Goal: Task Accomplishment & Management: Manage account settings

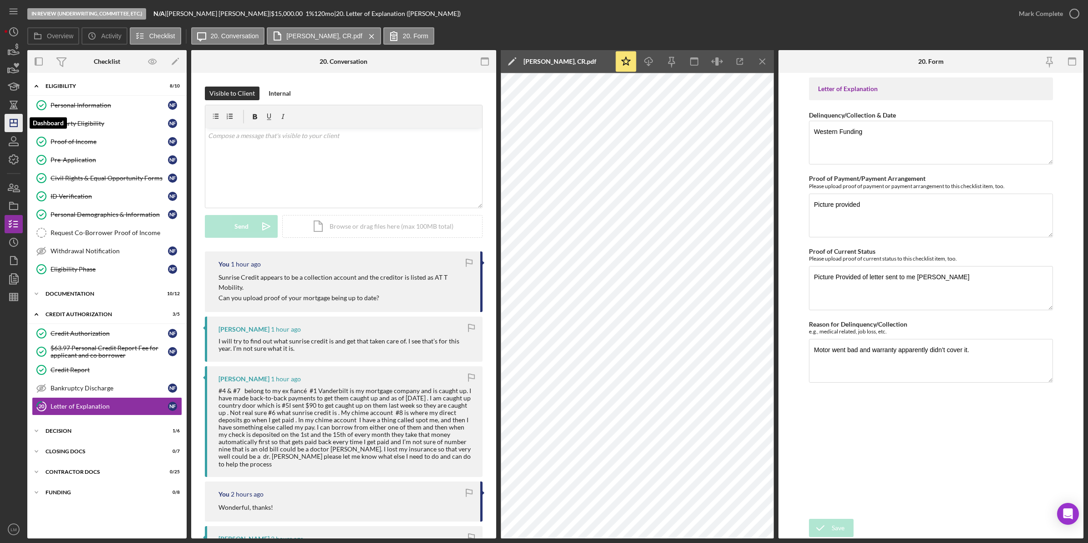
click at [16, 117] on icon "Icon/Dashboard" at bounding box center [13, 123] width 23 height 23
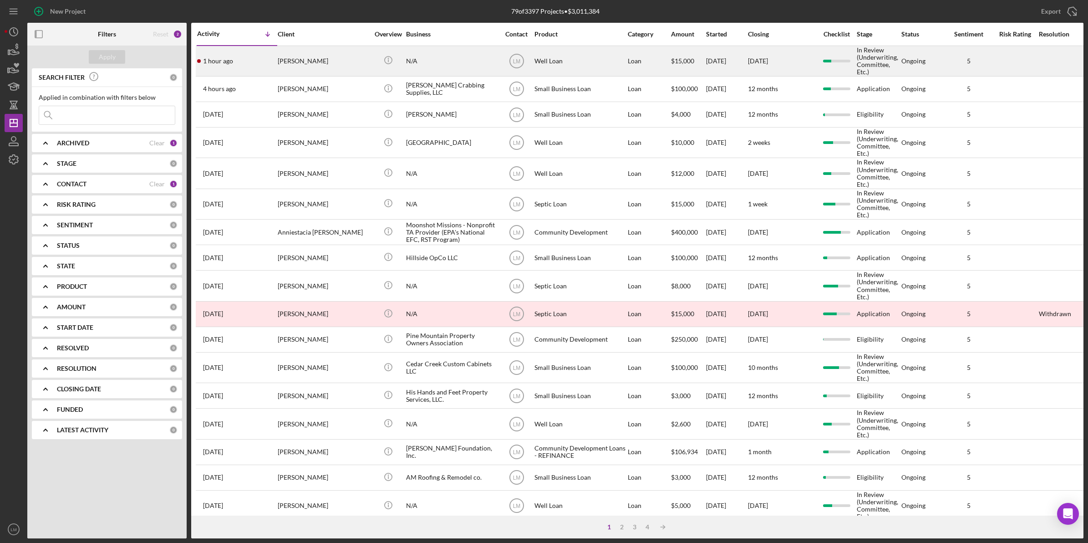
click at [366, 51] on div "[PERSON_NAME]" at bounding box center [323, 60] width 91 height 29
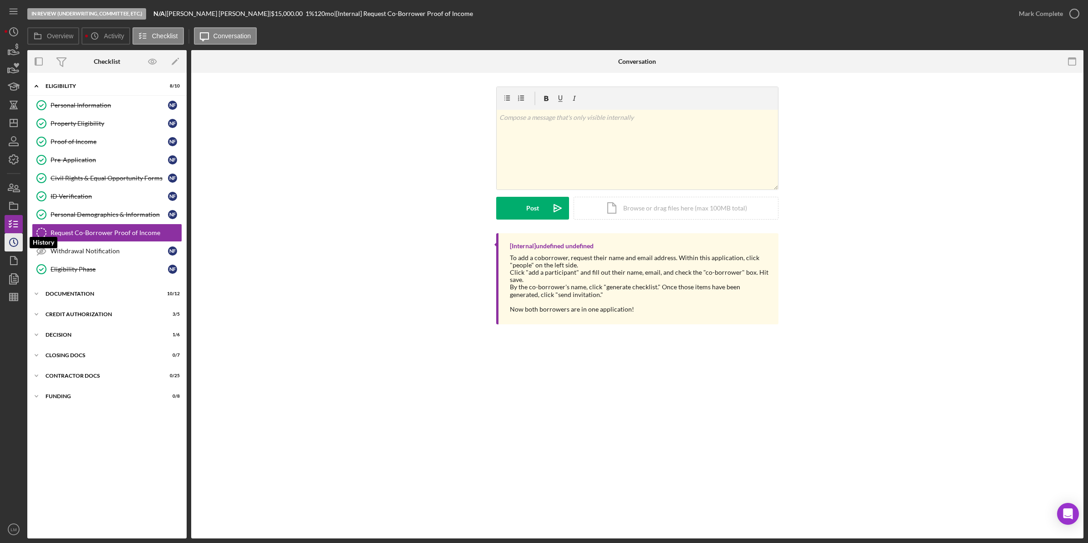
click at [8, 245] on icon "Icon/History" at bounding box center [13, 242] width 23 height 23
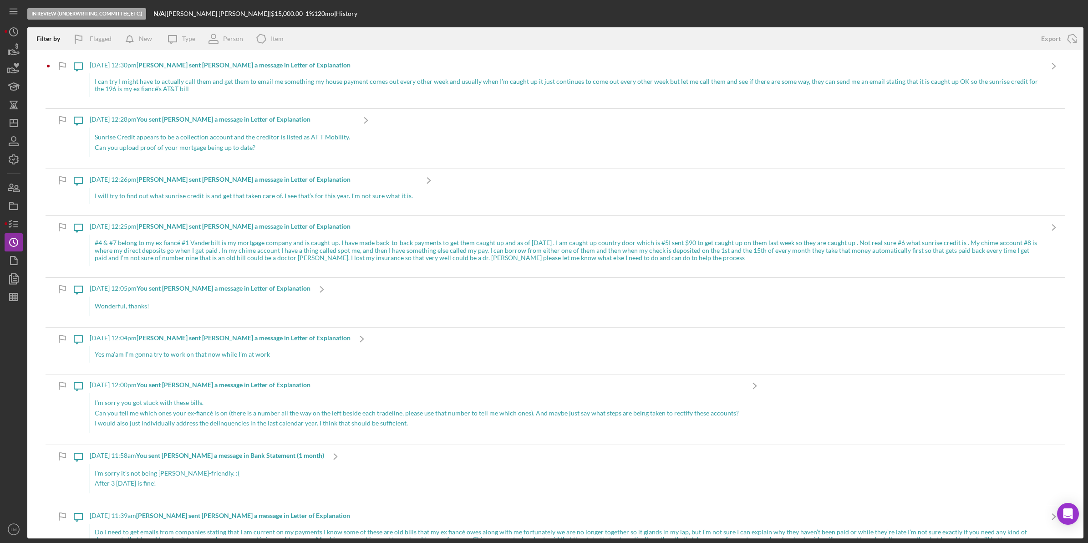
click at [213, 83] on div "I can try I might have to actually call them and get them to email me something…" at bounding box center [566, 85] width 953 height 24
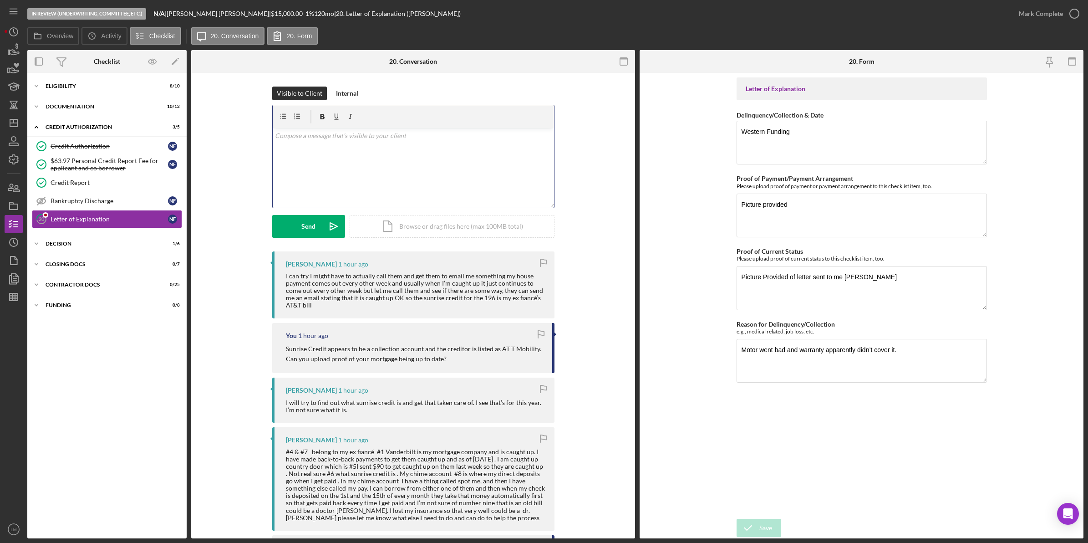
click at [442, 161] on div "v Color teal Color pink Remove color Add row above Add row below Add column bef…" at bounding box center [413, 168] width 281 height 80
click at [330, 217] on icon "Icon/icon-invite-send" at bounding box center [333, 226] width 23 height 23
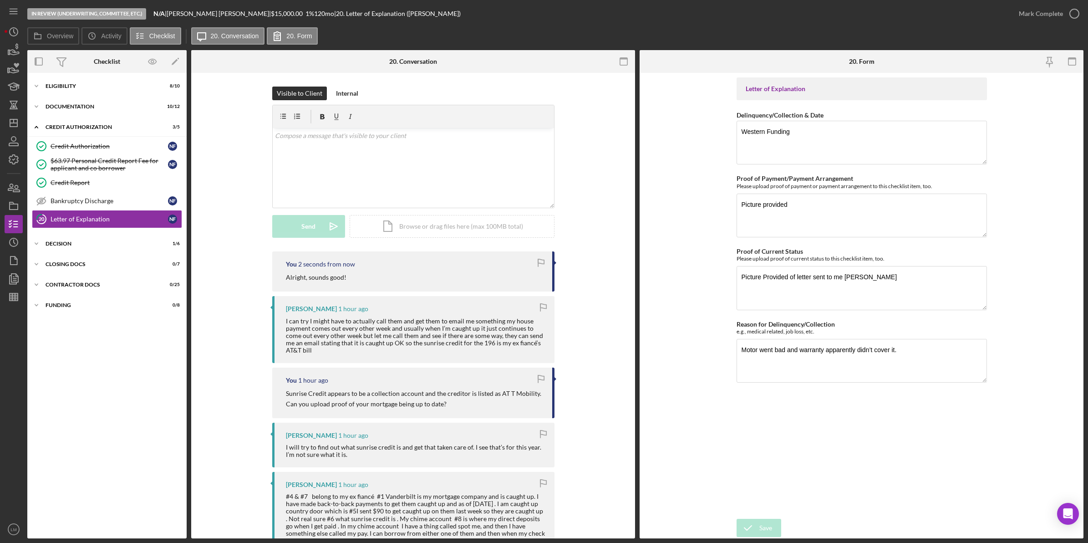
click at [15, 123] on icon "Icon/Dashboard" at bounding box center [13, 123] width 23 height 23
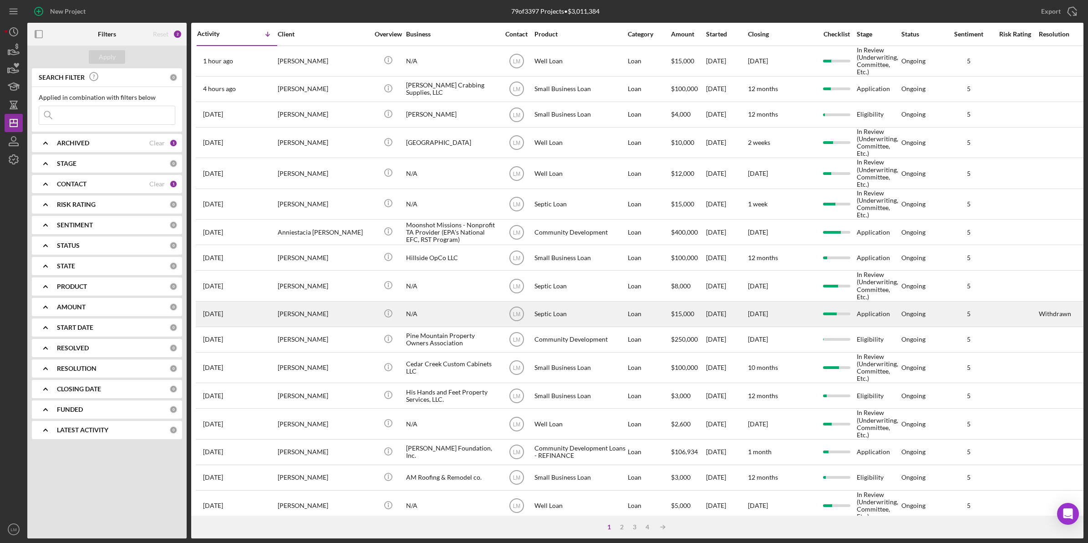
click at [314, 307] on div "[PERSON_NAME]" at bounding box center [323, 314] width 91 height 24
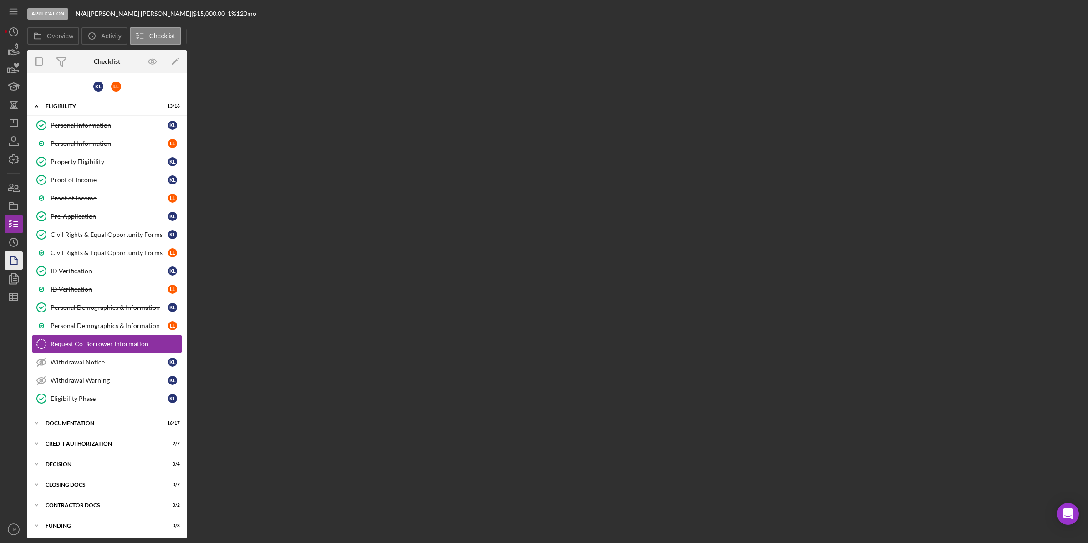
scroll to position [5, 0]
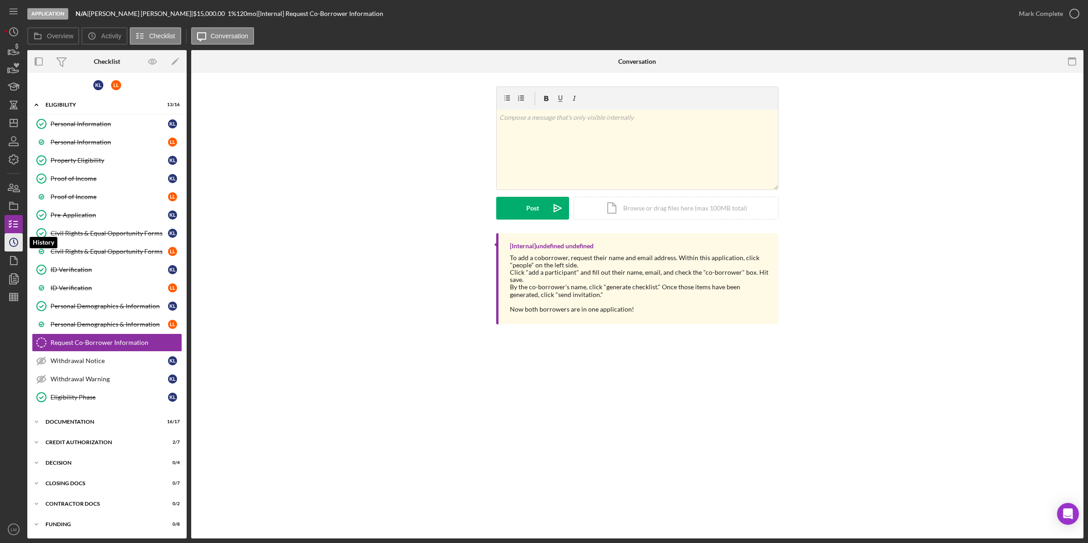
click at [12, 244] on icon "Icon/History" at bounding box center [13, 242] width 23 height 23
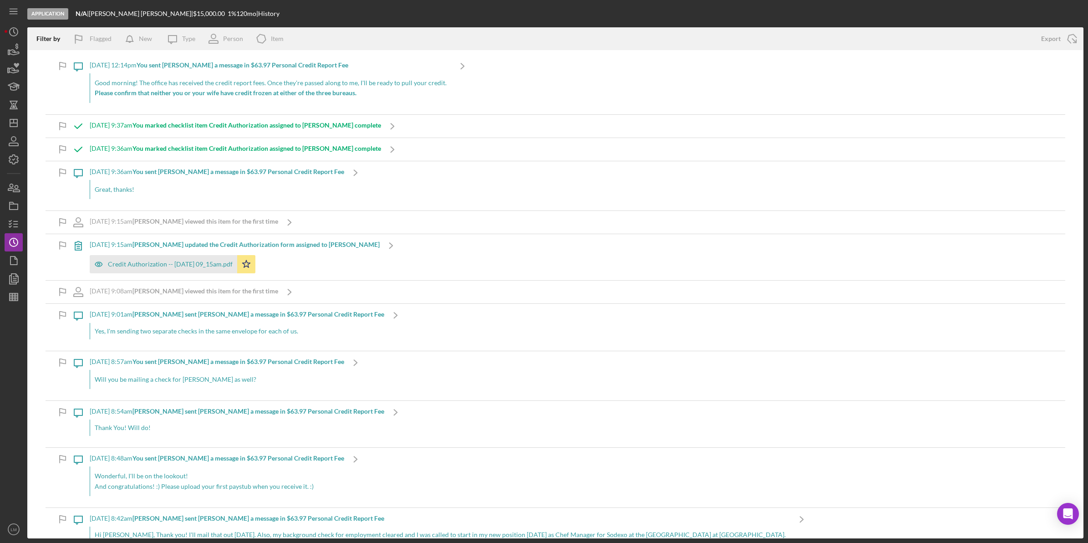
click at [249, 80] on p "Good morning! The office has received the credit report fees. Once they're pass…" at bounding box center [271, 83] width 352 height 10
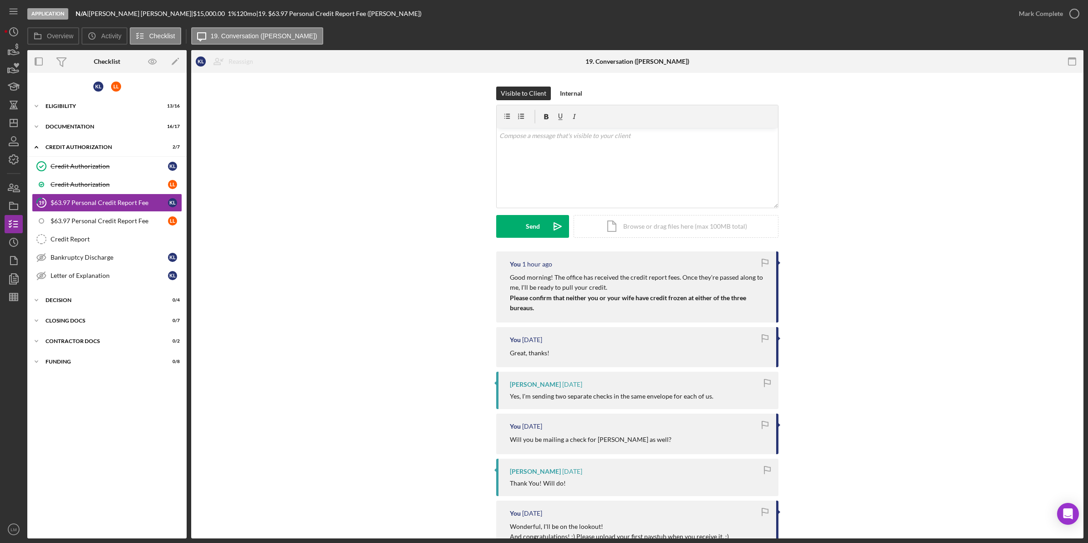
click at [343, 241] on div "Visible to Client Internal v Color teal Color pink Remove color Add row above A…" at bounding box center [637, 169] width 865 height 165
click at [17, 130] on icon "Icon/Dashboard" at bounding box center [13, 123] width 23 height 23
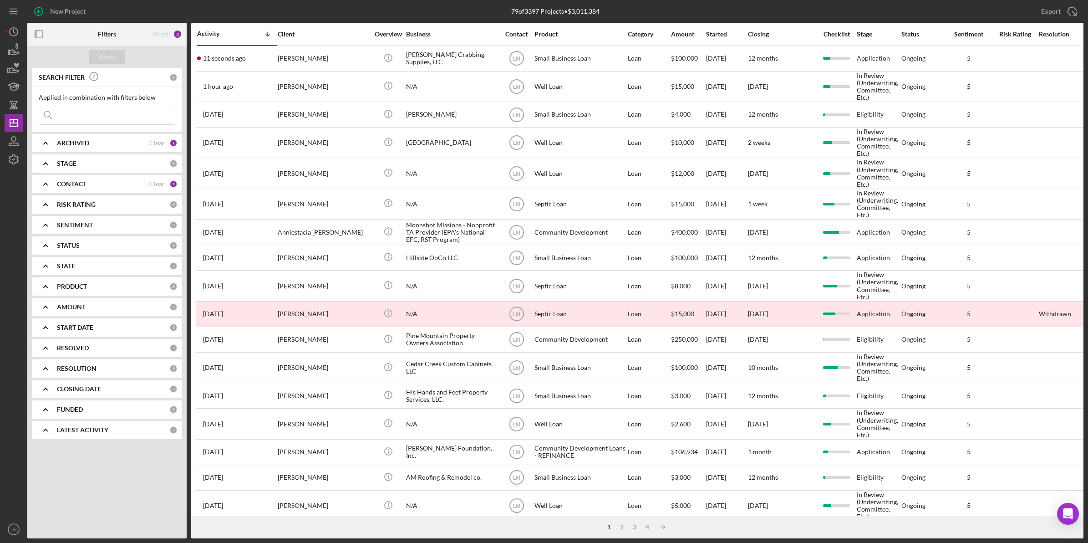
click at [300, 65] on div "[PERSON_NAME]" at bounding box center [323, 58] width 91 height 24
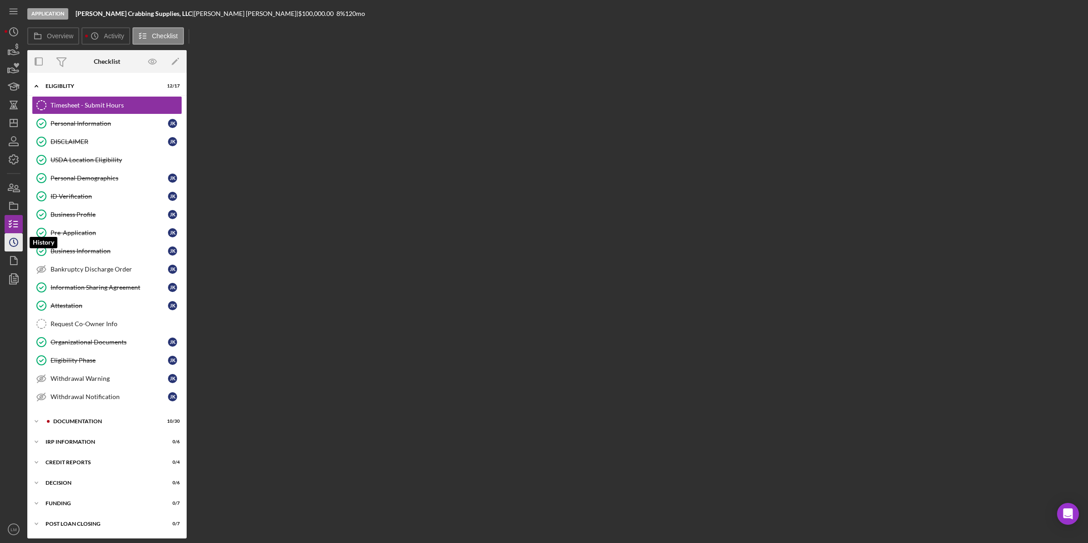
click at [19, 247] on icon "Icon/History" at bounding box center [13, 242] width 23 height 23
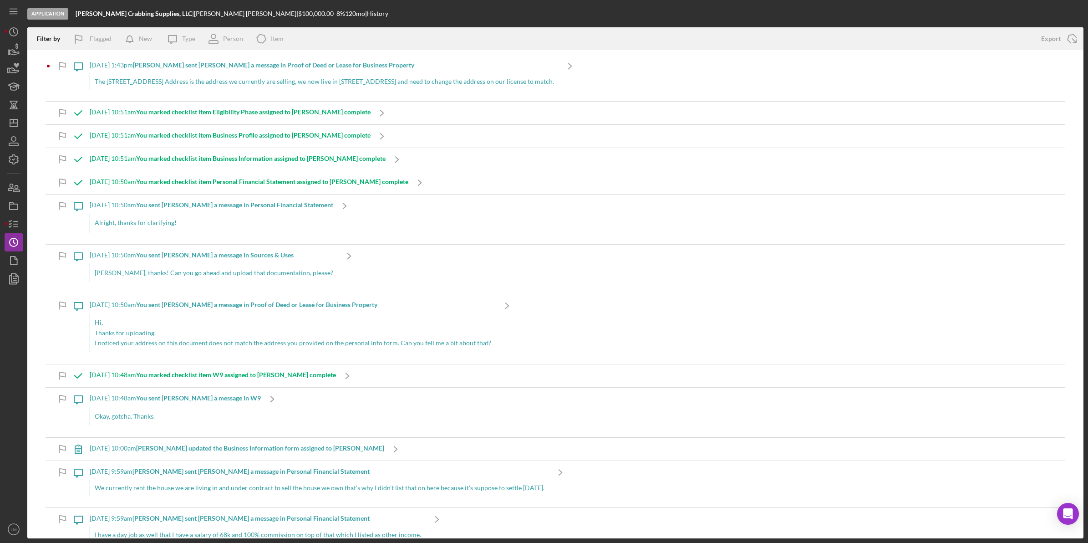
click at [249, 85] on div "The [STREET_ADDRESS] Address is the address we currently are selling, we now li…" at bounding box center [324, 81] width 469 height 16
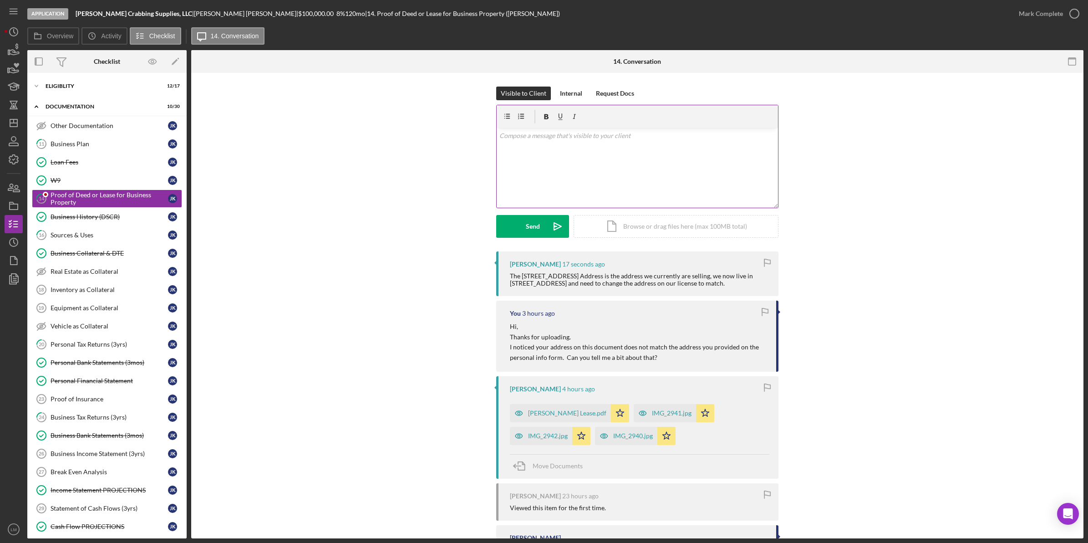
click at [570, 165] on div "v Color teal Color pink Remove color Add row above Add row below Add column bef…" at bounding box center [637, 168] width 281 height 80
click at [530, 220] on div "Send" at bounding box center [533, 226] width 14 height 23
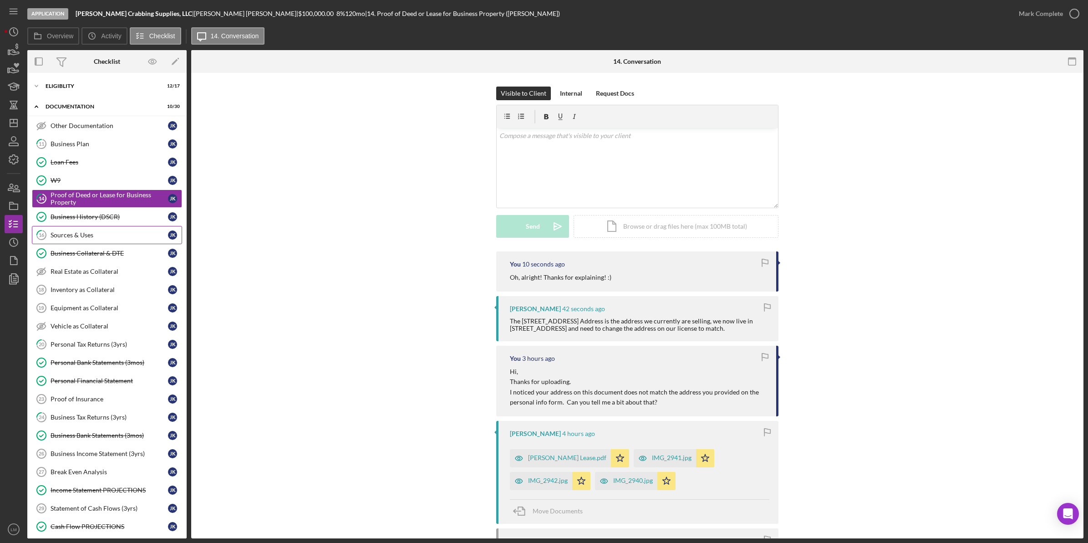
click at [99, 230] on link "16 Sources & Uses J K" at bounding box center [107, 235] width 150 height 18
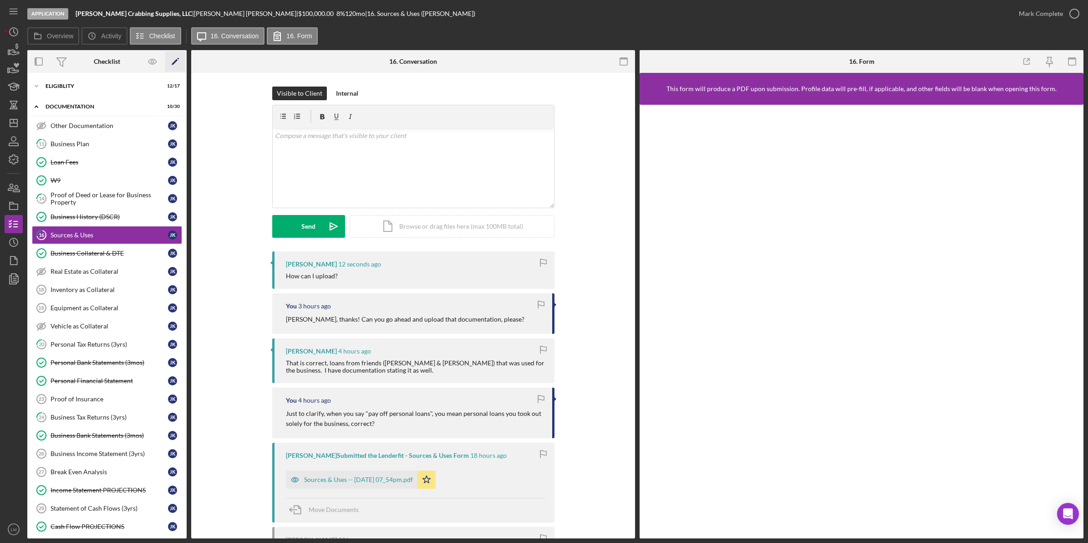
click at [174, 60] on icon "Icon/Edit" at bounding box center [175, 61] width 20 height 20
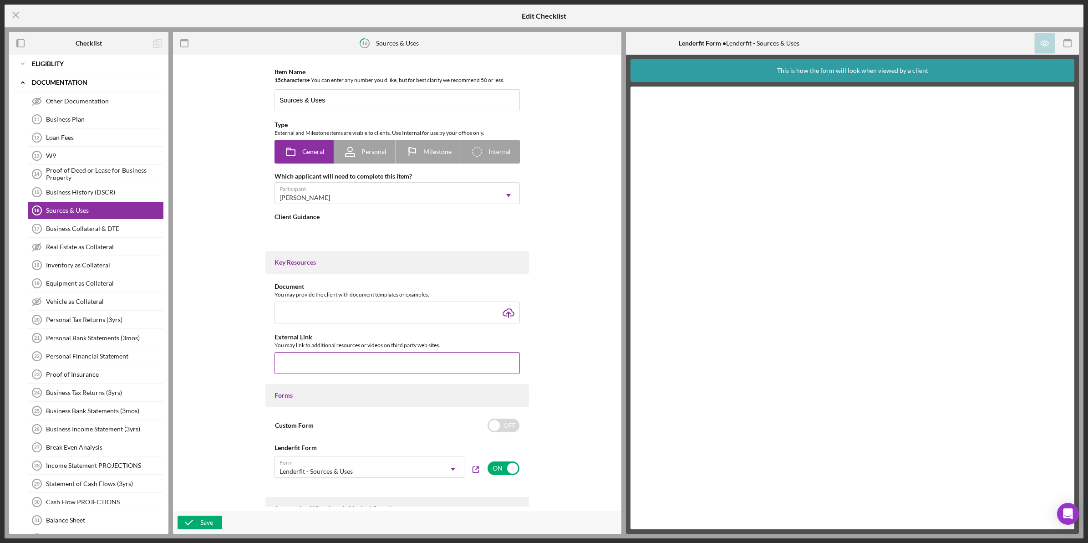
type textarea "<div>How do you plan to use these the funds that you're applying for? The more …"
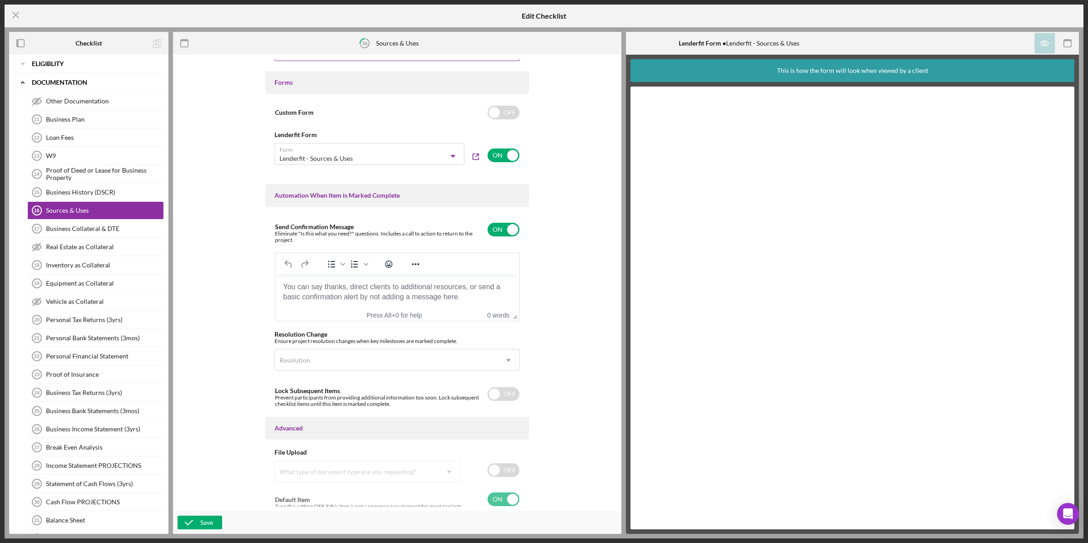
scroll to position [449, 0]
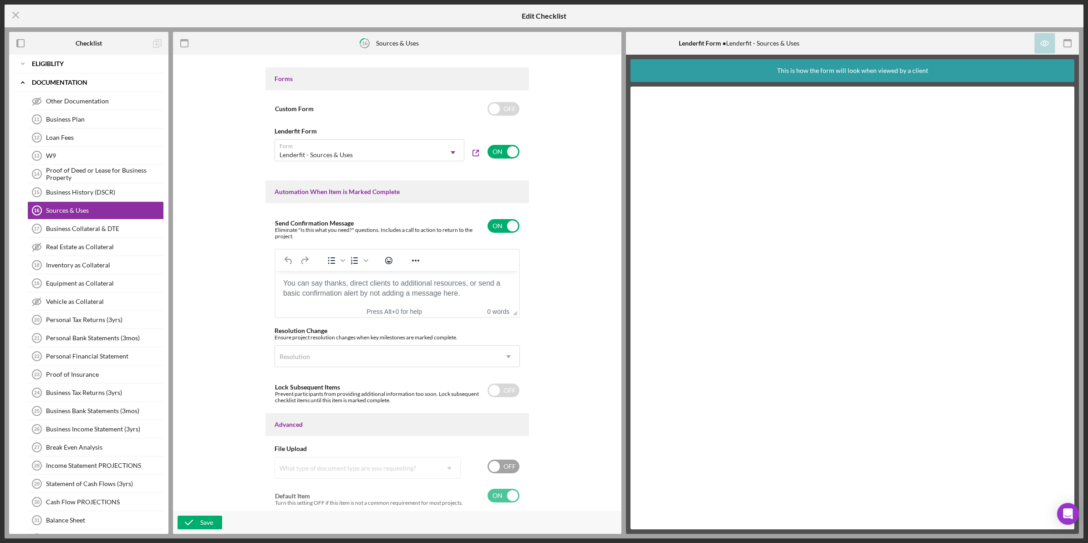
click at [494, 459] on input "checkbox" at bounding box center [504, 466] width 32 height 14
checkbox input "true"
click at [404, 468] on div "What type of document type are you requesting?" at bounding box center [365, 473] width 180 height 21
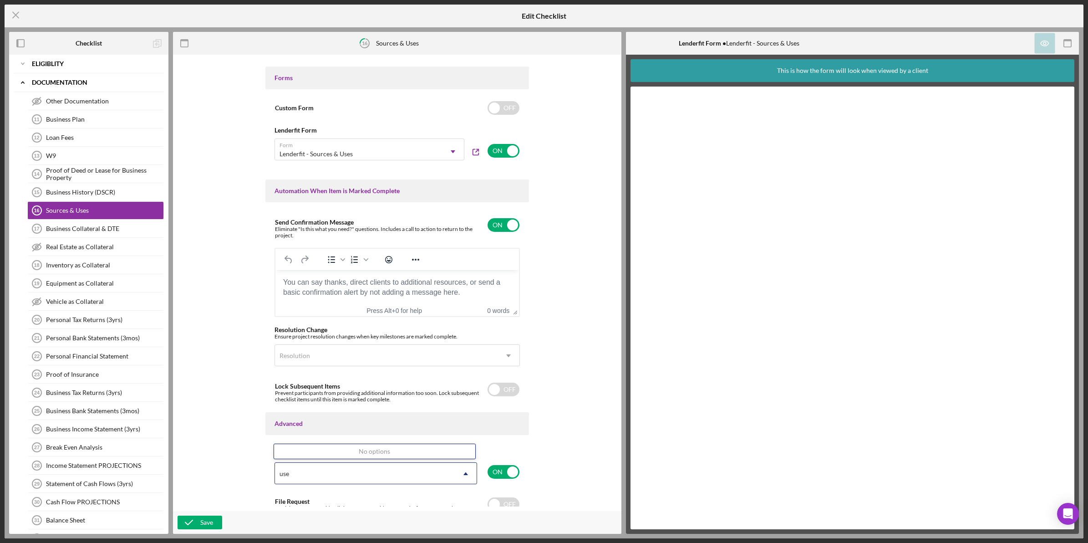
scroll to position [0, 0]
type input "u"
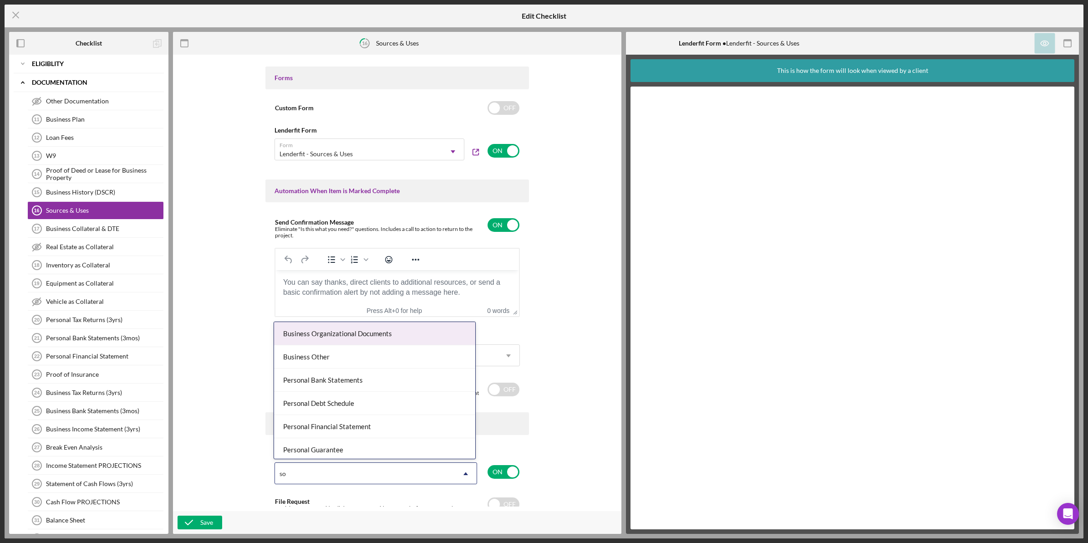
type input "s"
type input "pro"
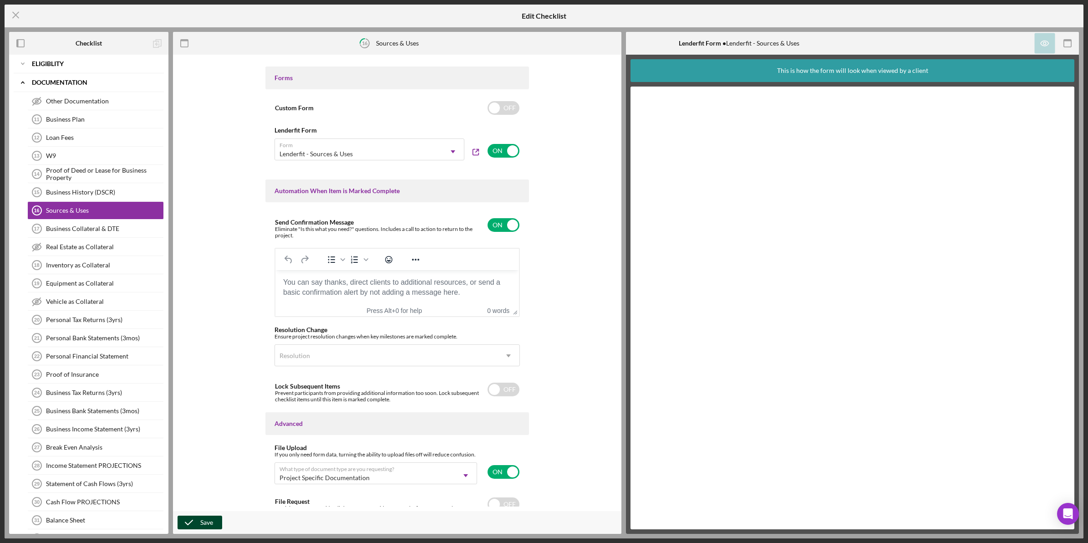
click at [188, 521] on icon "button" at bounding box center [189, 522] width 23 height 23
click at [21, 14] on icon "Icon/Menu Close" at bounding box center [16, 15] width 23 height 23
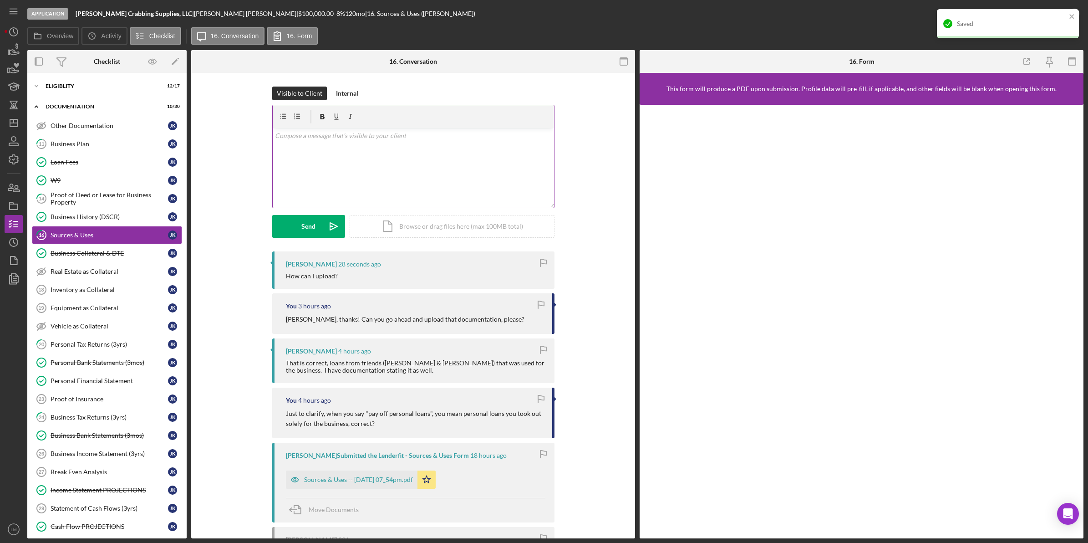
click at [343, 165] on div "v Color teal Color pink Remove color Add row above Add row below Add column bef…" at bounding box center [413, 168] width 281 height 80
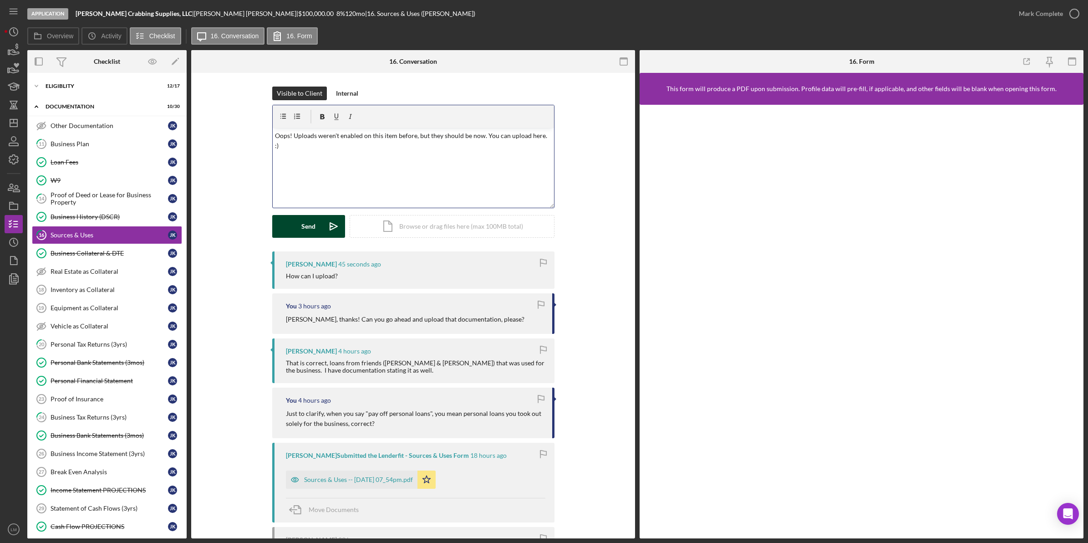
click at [326, 218] on icon "Icon/icon-invite-send" at bounding box center [333, 226] width 23 height 23
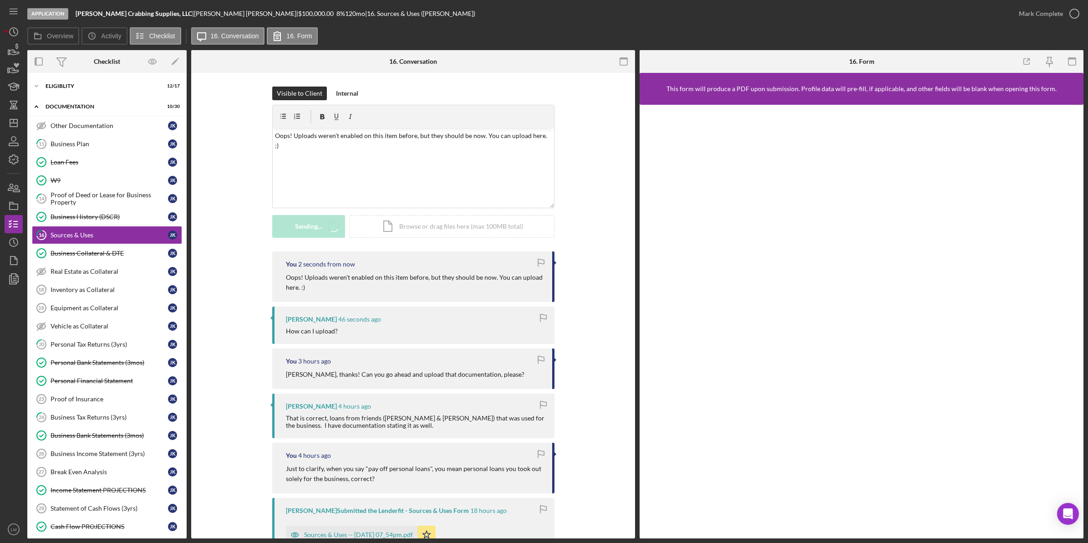
click at [596, 324] on div "You 2 seconds from now Oops! Uploads weren't enabled on this item before, but t…" at bounding box center [413, 492] width 417 height 483
click at [18, 126] on icon "Icon/Dashboard" at bounding box center [13, 123] width 23 height 23
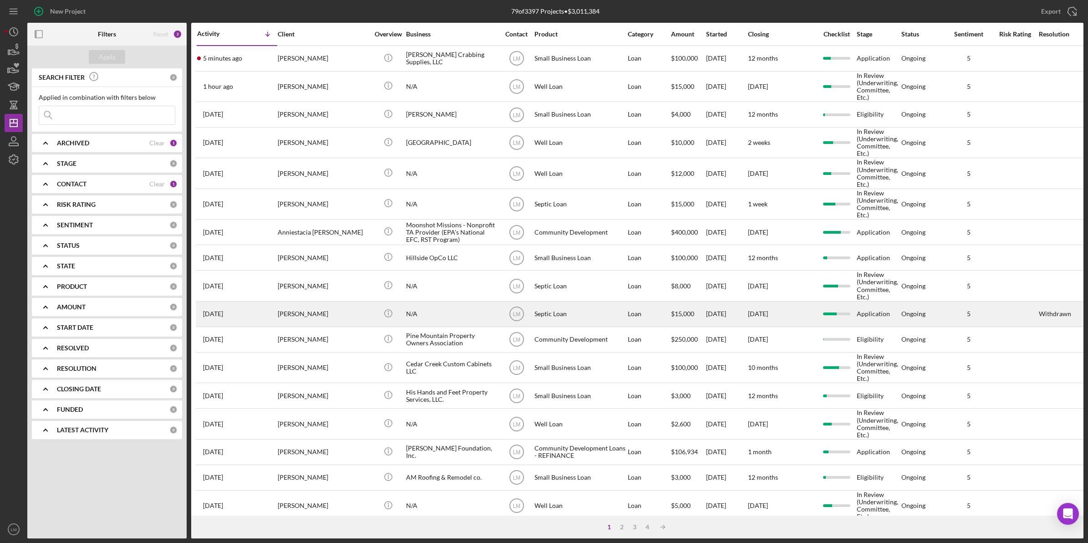
click at [341, 314] on div "[PERSON_NAME]" at bounding box center [323, 314] width 91 height 24
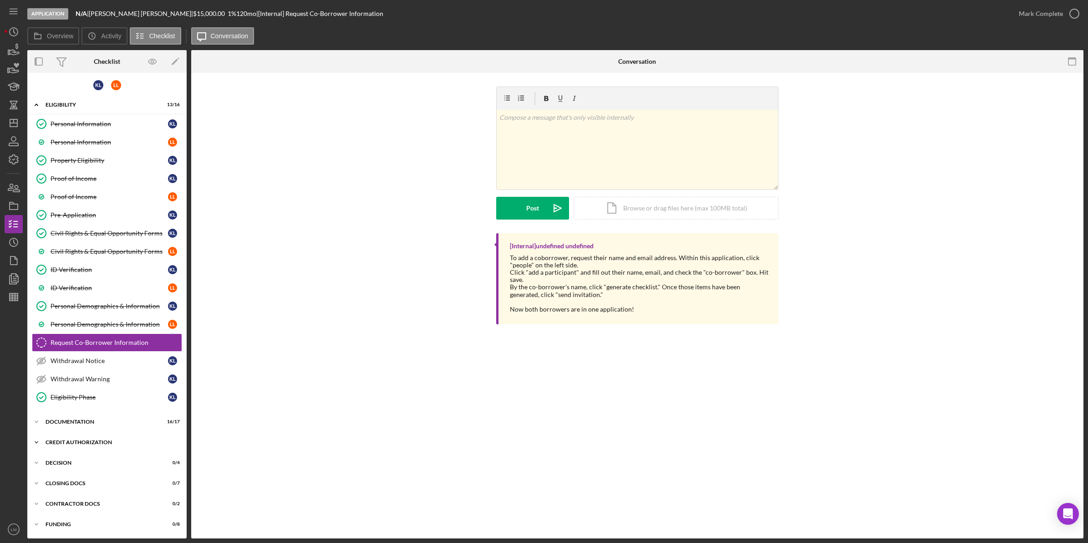
scroll to position [5, 0]
click at [94, 433] on div "K L L L Icon/Expander Eligibility 13 / 16 Personal Information Personal Informa…" at bounding box center [106, 305] width 159 height 458
click at [98, 447] on div "Icon/Expander CREDIT AUTHORIZATION 2 / 7" at bounding box center [106, 442] width 159 height 18
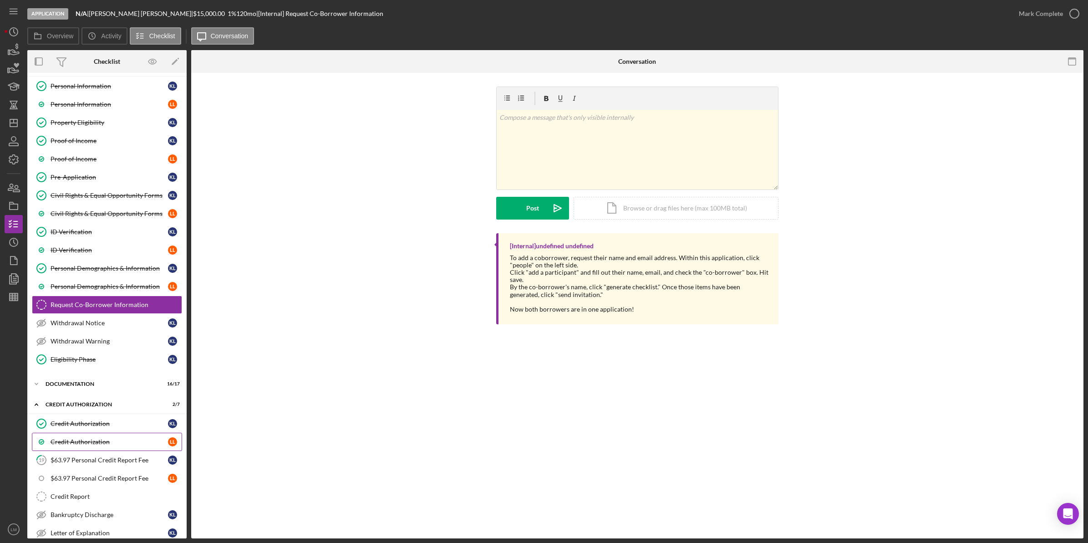
scroll to position [118, 0]
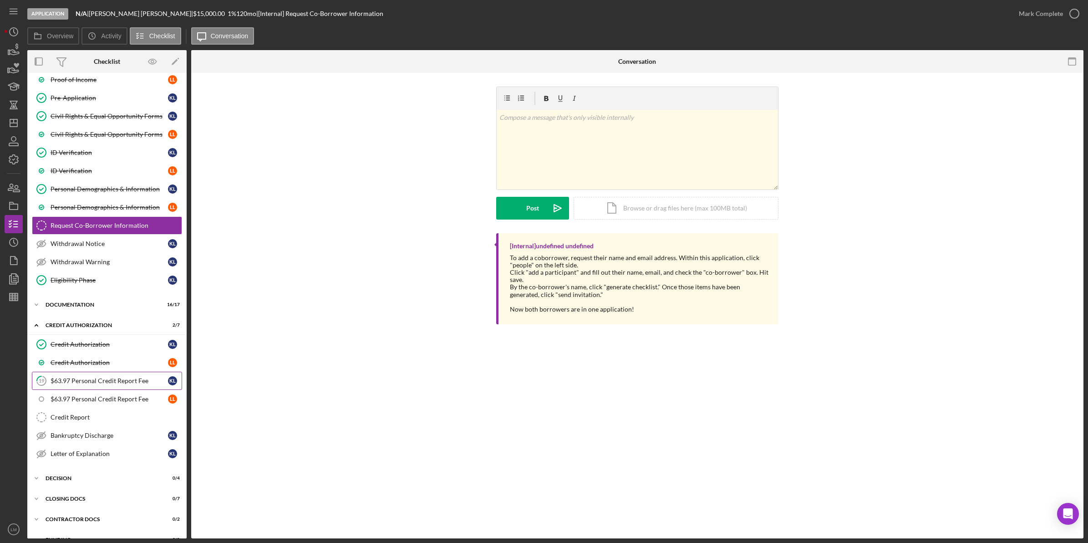
click at [105, 377] on link "19 $63.97 Personal Credit Report Fee K L" at bounding box center [107, 381] width 150 height 18
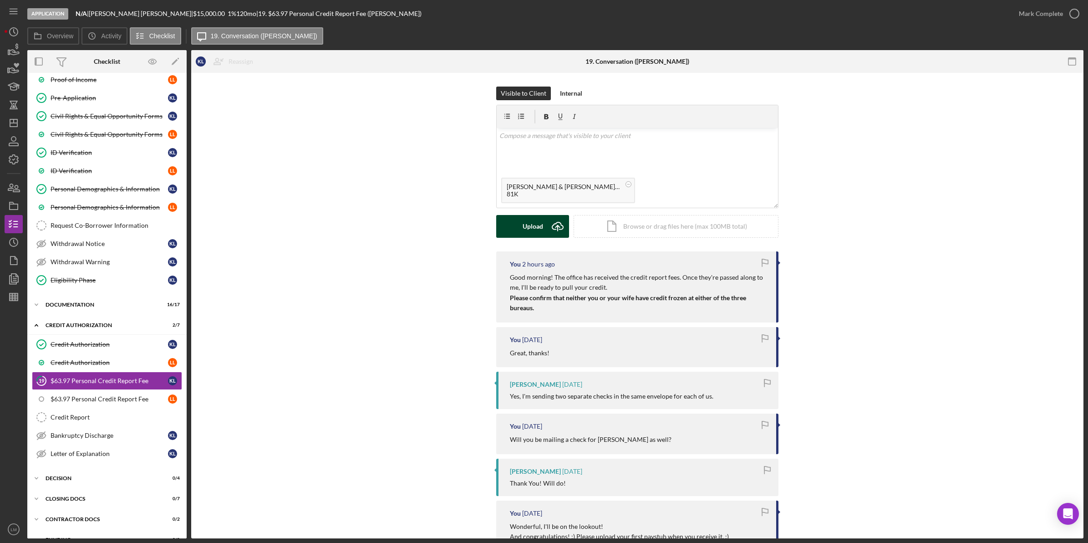
click at [527, 229] on div "Upload" at bounding box center [533, 226] width 20 height 23
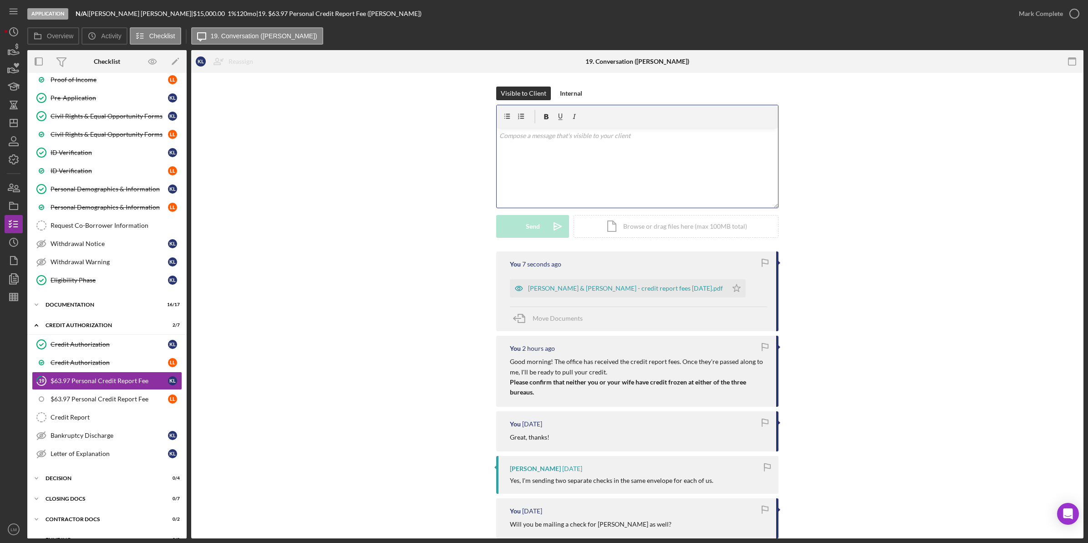
click at [606, 162] on div "v Color teal Color pink Remove color Add row above Add row below Add column bef…" at bounding box center [637, 168] width 281 height 80
click at [504, 217] on button "Send Icon/icon-invite-send" at bounding box center [532, 226] width 73 height 23
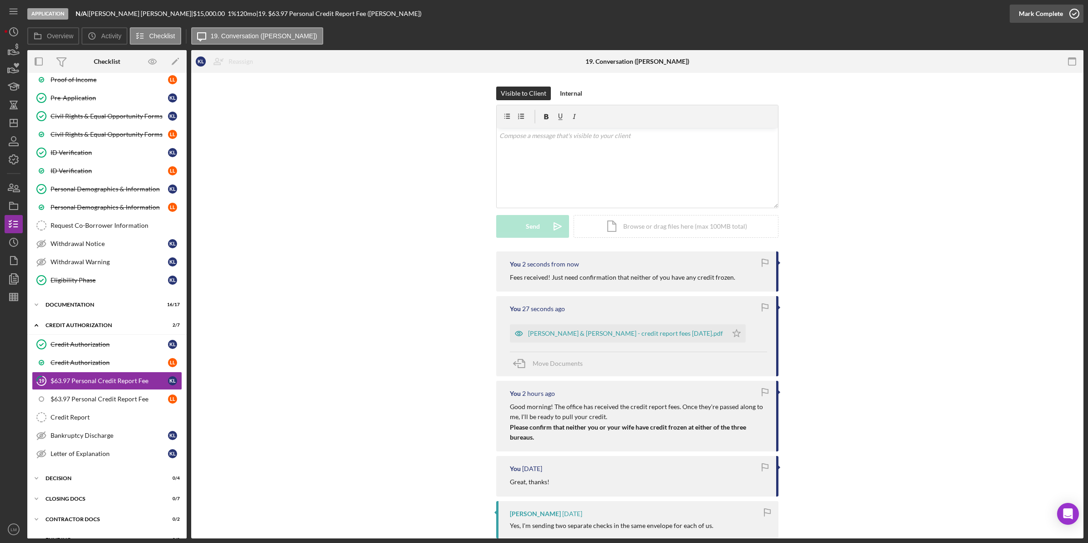
click at [1035, 11] on div "Mark Complete" at bounding box center [1041, 14] width 44 height 18
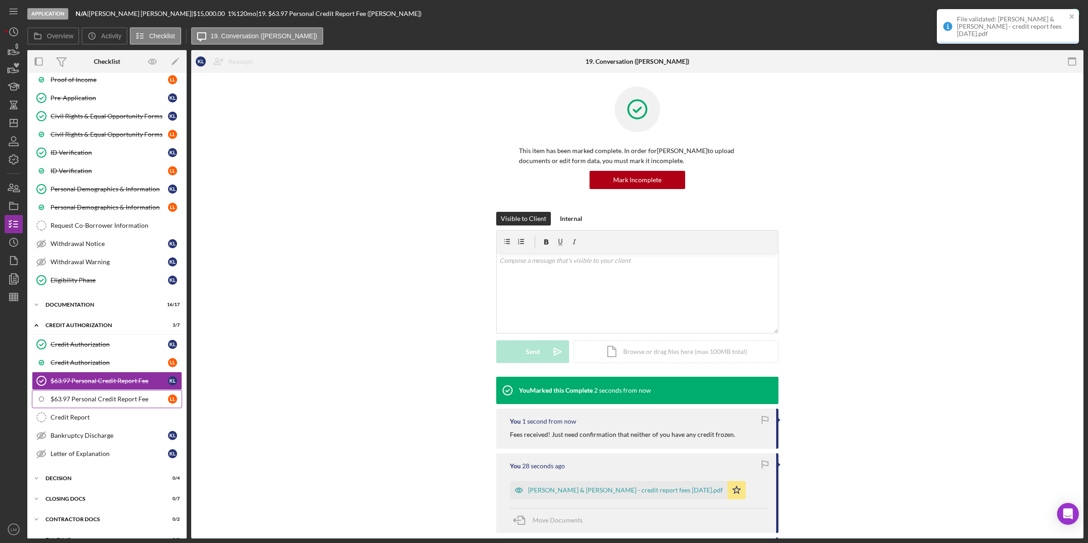
click at [125, 408] on link "$63.97 Personal Credit Report Fee L L" at bounding box center [107, 399] width 150 height 18
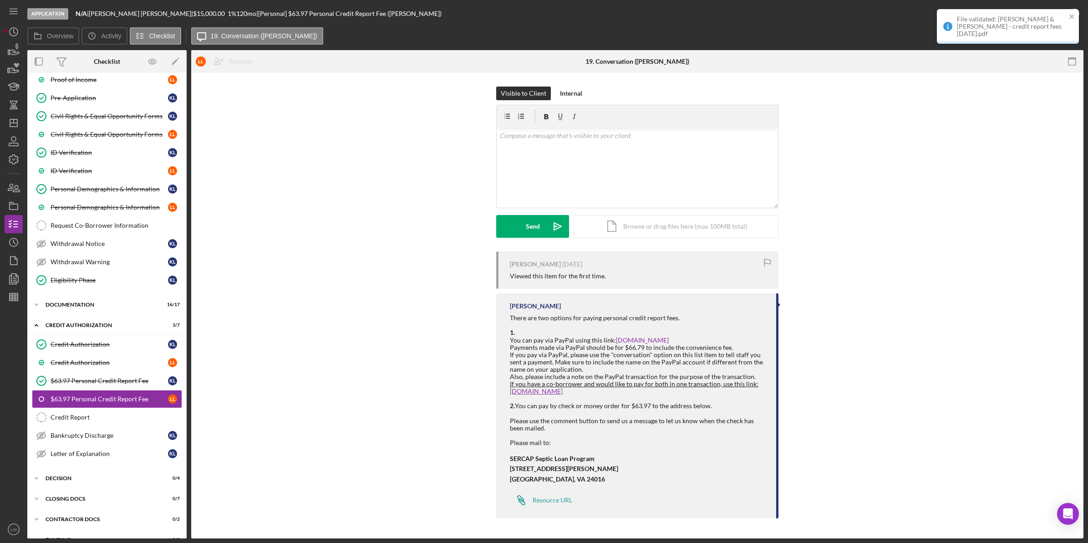
click at [1069, 11] on div "File validated: [PERSON_NAME] & [PERSON_NAME] - credit report fees [DATE].pdf" at bounding box center [1008, 26] width 142 height 35
click at [1082, 10] on div "Mark Complete" at bounding box center [1047, 13] width 74 height 27
click at [1074, 11] on icon "button" at bounding box center [1074, 13] width 23 height 23
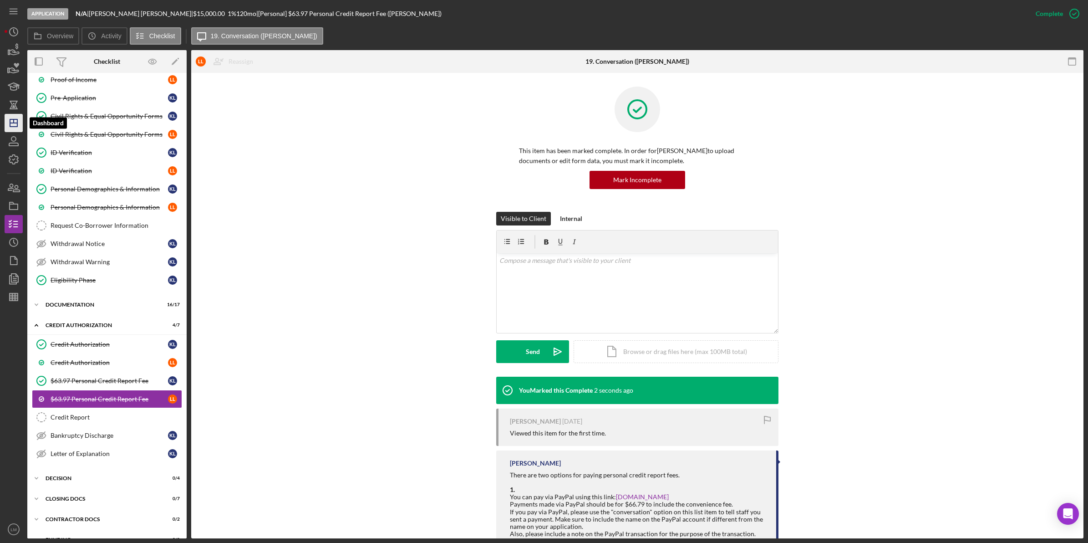
click at [10, 128] on icon "Icon/Dashboard" at bounding box center [13, 123] width 23 height 23
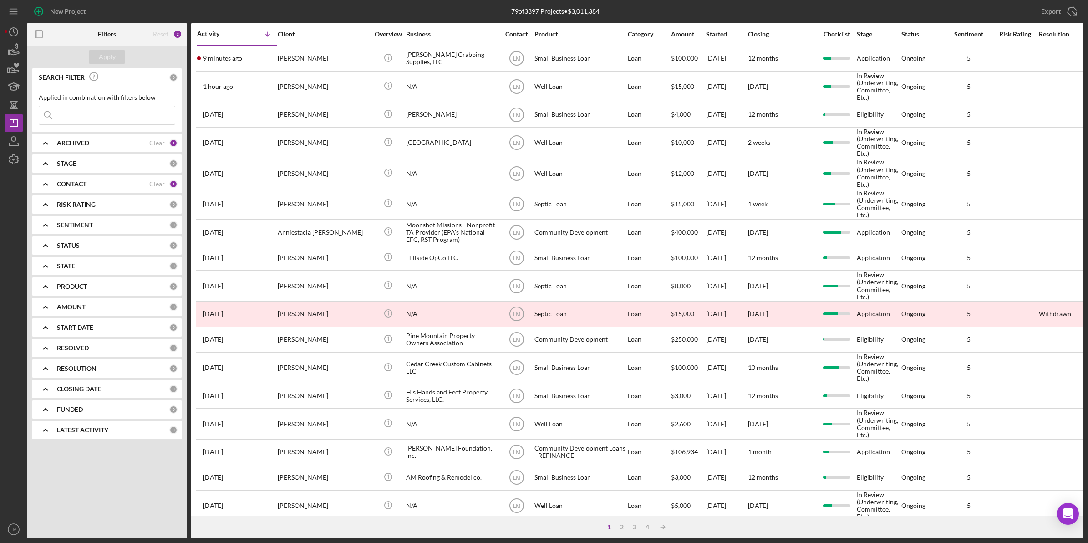
drag, startPoint x: 475, startPoint y: 8, endPoint x: 431, endPoint y: 12, distance: 43.9
click at [475, 8] on div "79 of 3397 Projects • $3,011,384" at bounding box center [555, 11] width 352 height 23
click at [158, 183] on div "Clear" at bounding box center [156, 183] width 15 height 7
click at [142, 119] on input at bounding box center [107, 115] width 136 height 18
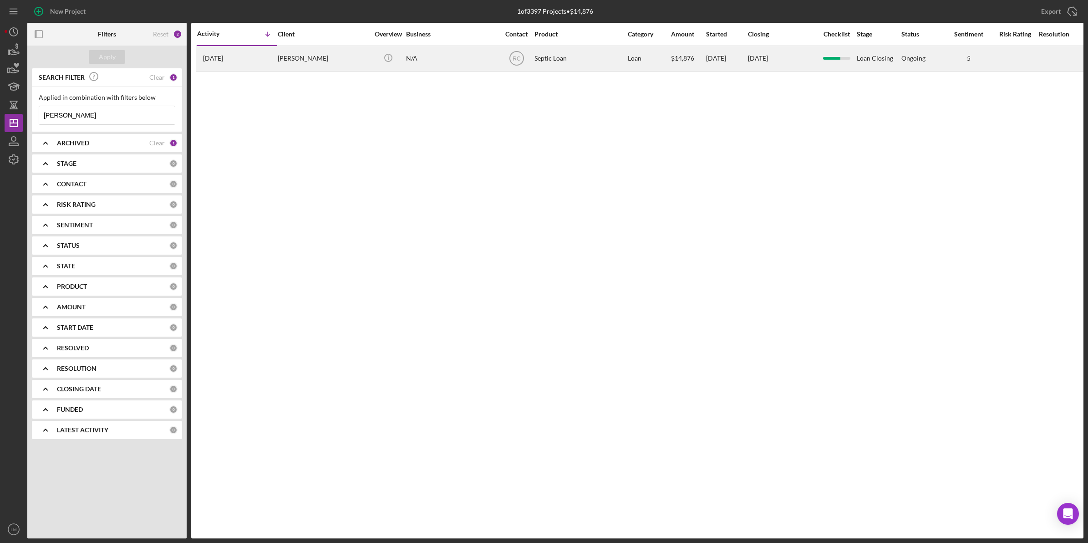
type input "[PERSON_NAME]"
click at [322, 69] on div "[PERSON_NAME]" at bounding box center [323, 58] width 91 height 24
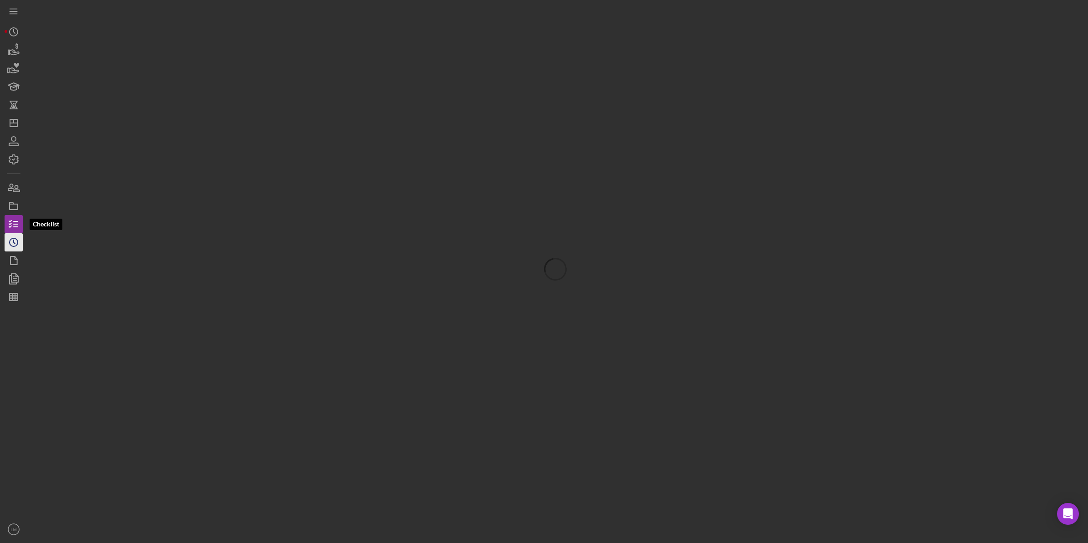
click at [14, 235] on icon "Icon/History" at bounding box center [13, 242] width 23 height 23
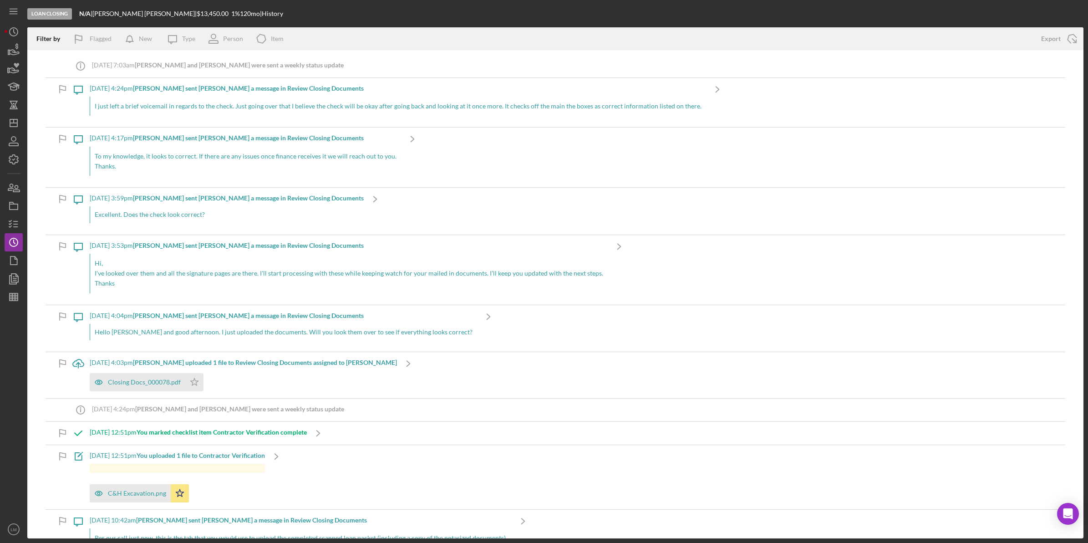
click at [435, 106] on p "I just left a brief voicemail in regards to the check. Just going over that I b…" at bounding box center [398, 106] width 607 height 10
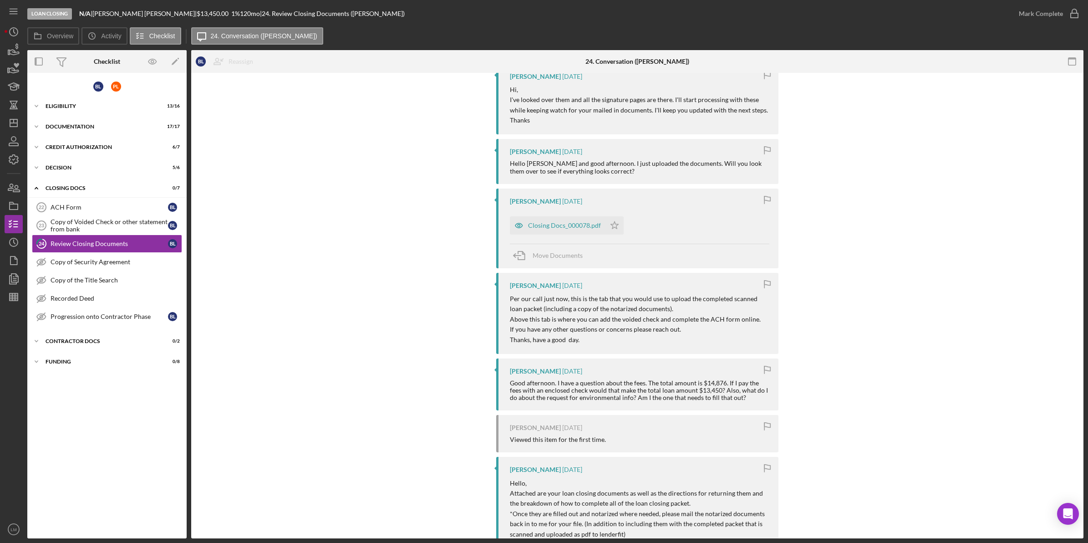
scroll to position [228, 0]
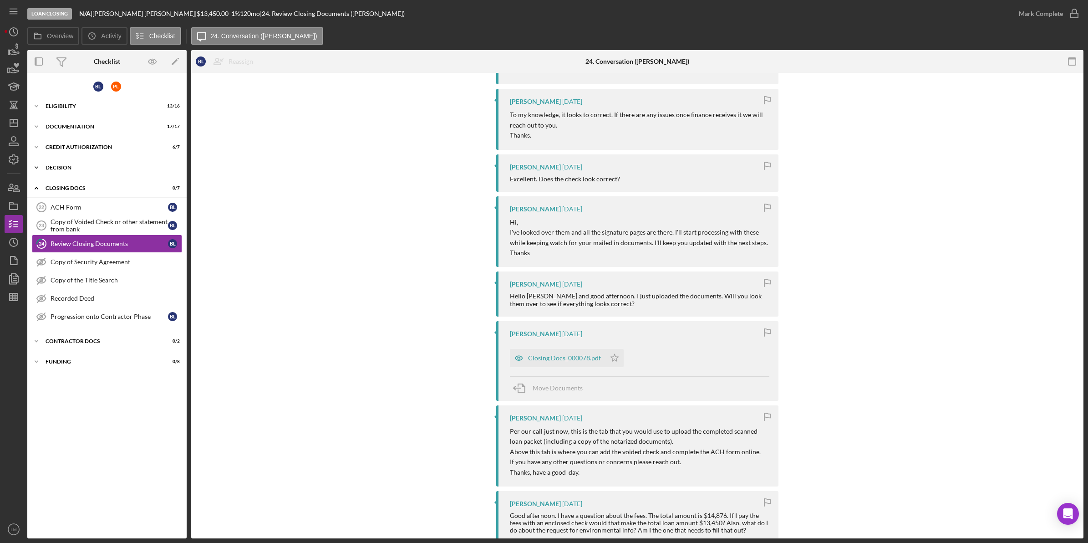
click at [107, 165] on div "Decision" at bounding box center [111, 167] width 130 height 5
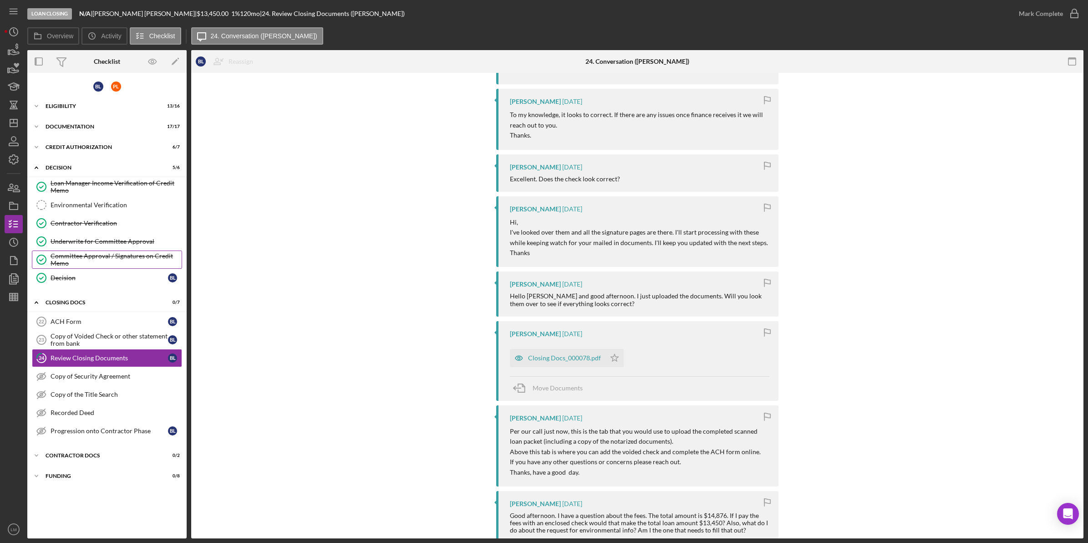
click at [104, 260] on div "Committee Approval / Signatures on Credit Memo" at bounding box center [116, 259] width 131 height 15
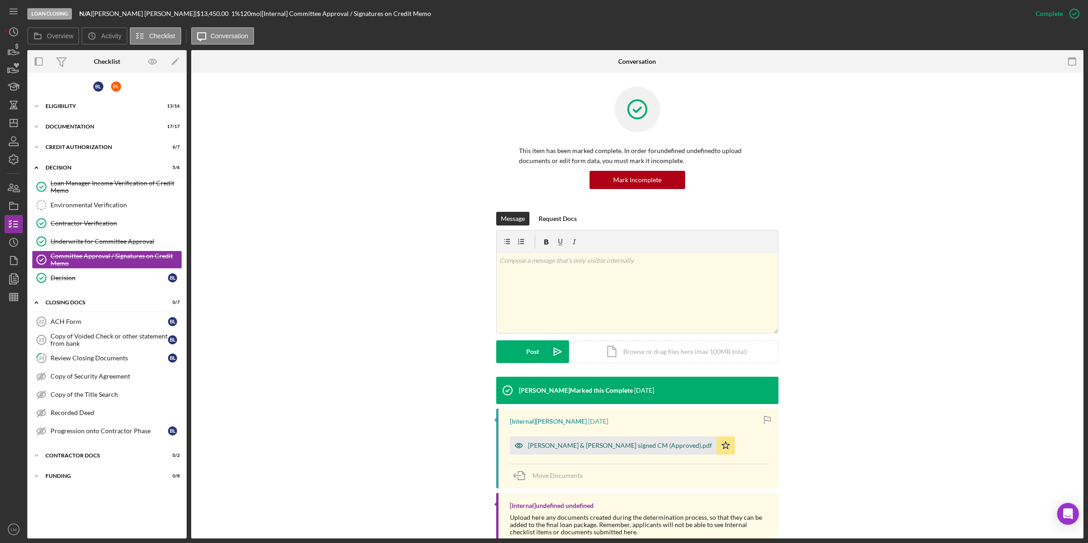
click at [595, 449] on div "[PERSON_NAME] & [PERSON_NAME] signed CM (Approved).pdf" at bounding box center [613, 445] width 207 height 18
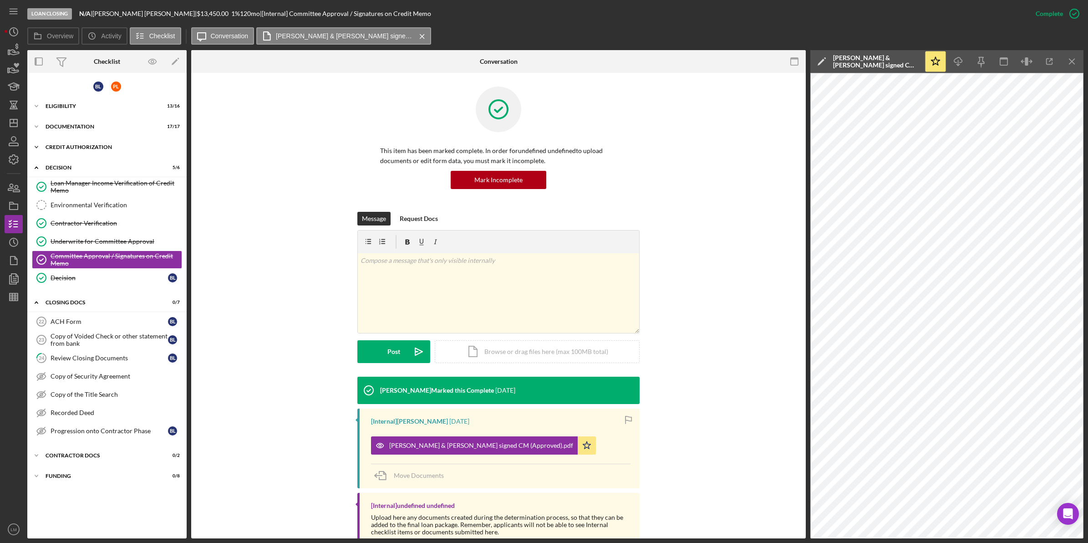
click at [104, 146] on div "CREDIT AUTHORIZATION" at bounding box center [111, 146] width 130 height 5
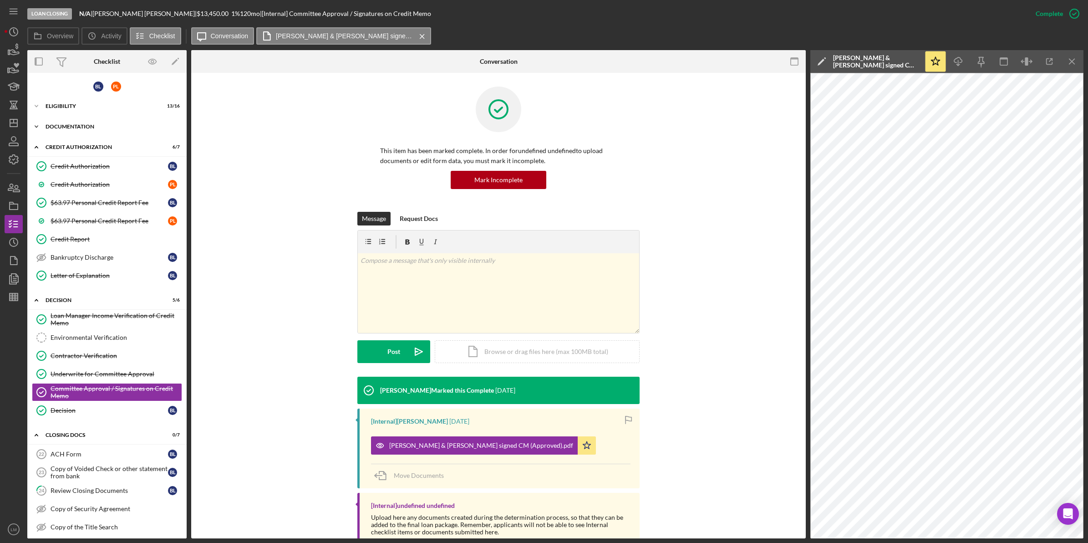
click at [117, 128] on div "Documentation" at bounding box center [111, 126] width 130 height 5
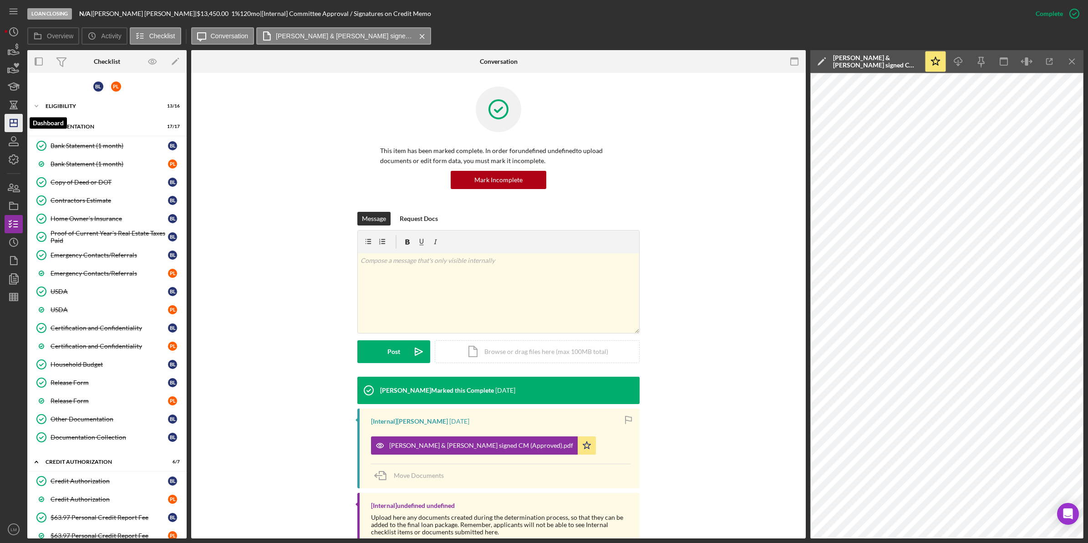
click at [10, 127] on icon "Icon/Dashboard" at bounding box center [13, 123] width 23 height 23
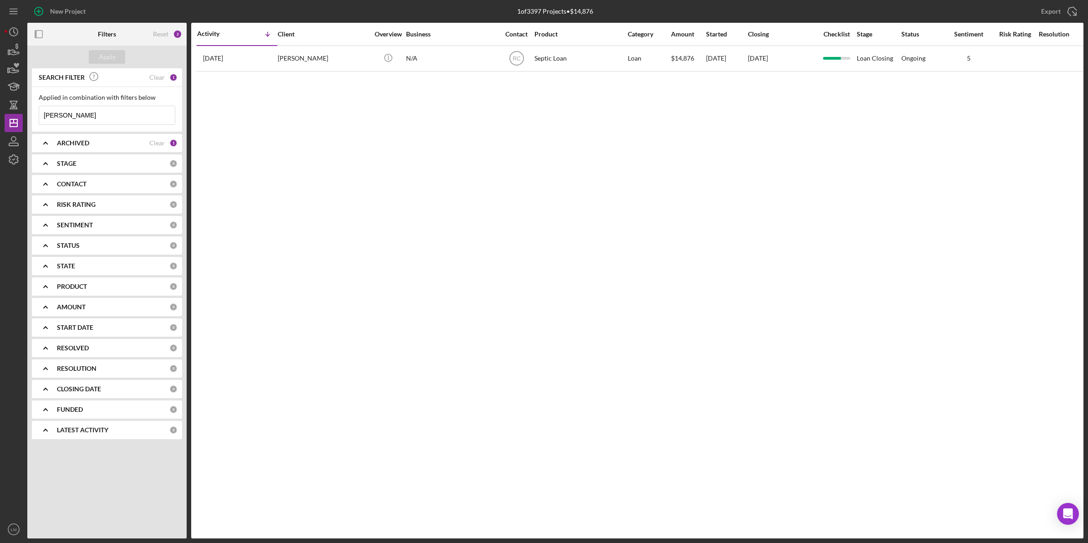
drag, startPoint x: 1039, startPoint y: 202, endPoint x: 1020, endPoint y: 202, distance: 19.1
click at [1039, 202] on div "Activity Icon/Table Sort Arrow Client Overview Business Contact Product Categor…" at bounding box center [637, 280] width 892 height 515
click at [12, 117] on icon "Icon/Dashboard" at bounding box center [13, 123] width 23 height 23
click at [167, 36] on div "Reset" at bounding box center [160, 34] width 15 height 7
click at [93, 60] on button "Apply" at bounding box center [107, 57] width 36 height 14
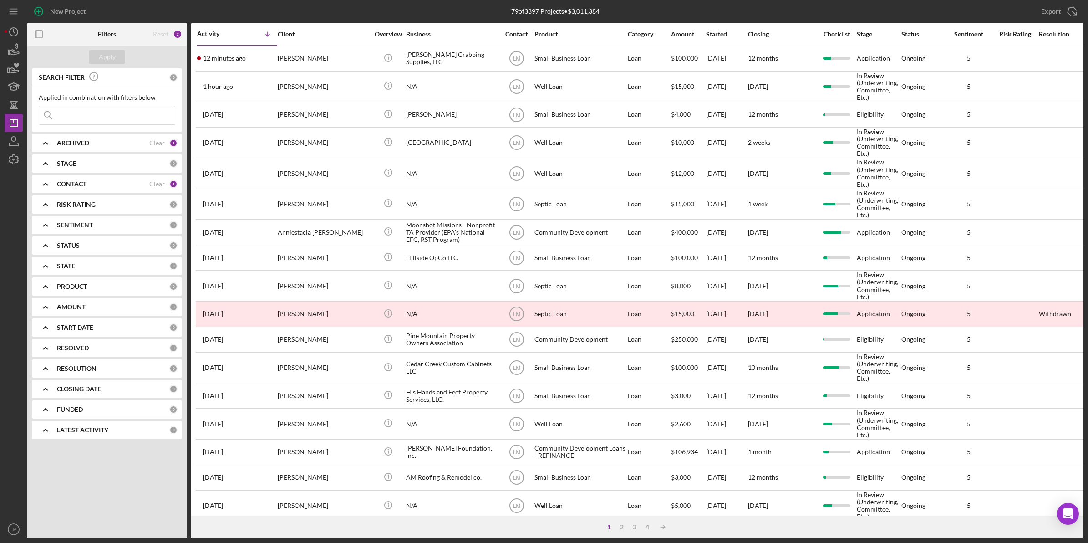
click at [423, 15] on div "79 of 3397 Projects • $3,011,384 [PERSON_NAME]" at bounding box center [555, 11] width 352 height 23
